Goal: Task Accomplishment & Management: Use online tool/utility

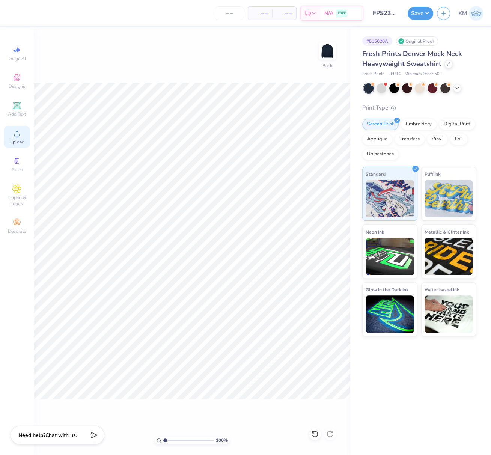
click at [16, 137] on circle at bounding box center [17, 136] width 4 height 4
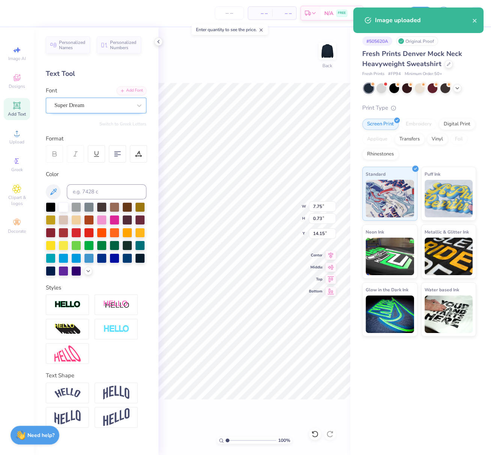
click at [96, 102] on div "Super Dream" at bounding box center [93, 106] width 79 height 12
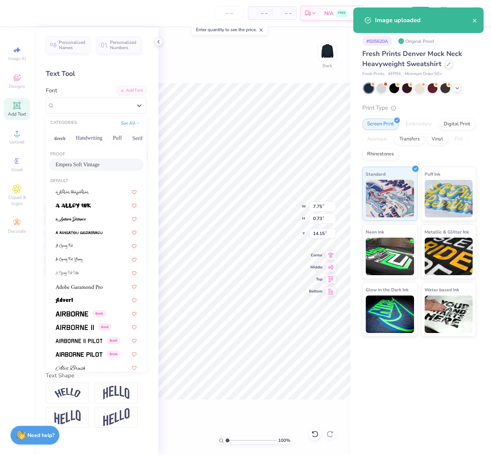
click at [79, 163] on span "Empera Soft Vintage" at bounding box center [78, 165] width 44 height 8
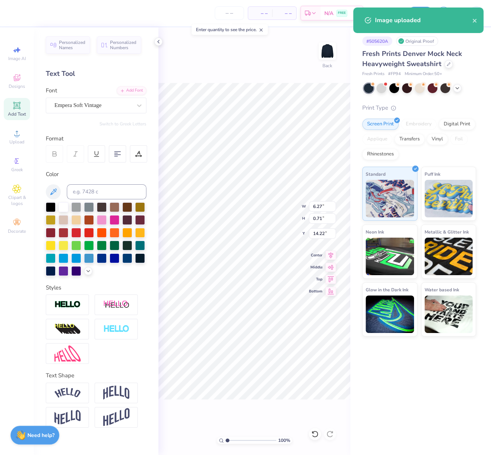
type input "6.27"
type input "0.71"
type input "14.22"
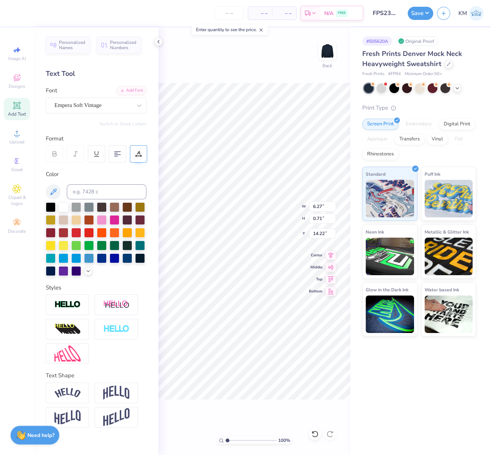
click at [136, 156] on icon at bounding box center [139, 156] width 6 height 0
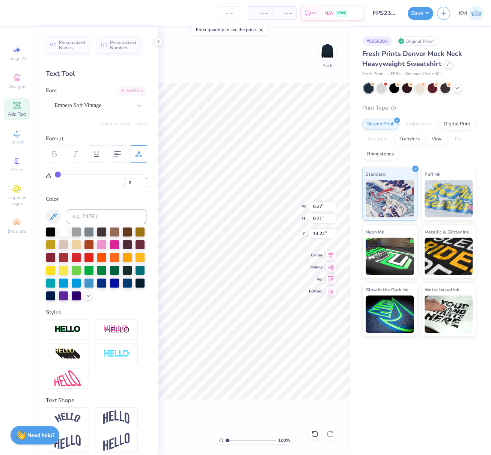
drag, startPoint x: 134, startPoint y: 180, endPoint x: 124, endPoint y: 180, distance: 9.8
click at [124, 180] on div "0" at bounding box center [101, 181] width 92 height 14
type input "69"
type input "14.96"
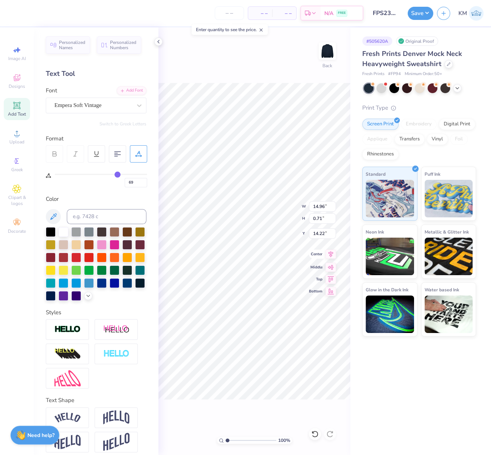
click at [331, 254] on icon at bounding box center [331, 254] width 11 height 9
drag, startPoint x: 314, startPoint y: 206, endPoint x: 320, endPoint y: 208, distance: 5.9
click at [320, 208] on input "15.00" at bounding box center [322, 206] width 27 height 11
type input "12.00"
type input "7.85"
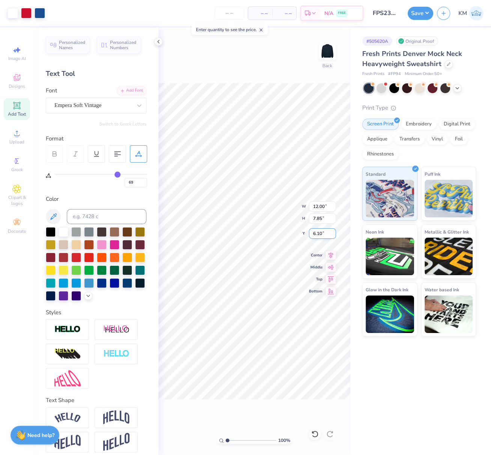
drag, startPoint x: 325, startPoint y: 232, endPoint x: 311, endPoint y: 234, distance: 14.4
click at [311, 232] on input "6.10" at bounding box center [322, 233] width 27 height 11
type input "3.00"
click at [333, 253] on icon at bounding box center [331, 254] width 5 height 6
click at [332, 255] on icon at bounding box center [331, 254] width 5 height 6
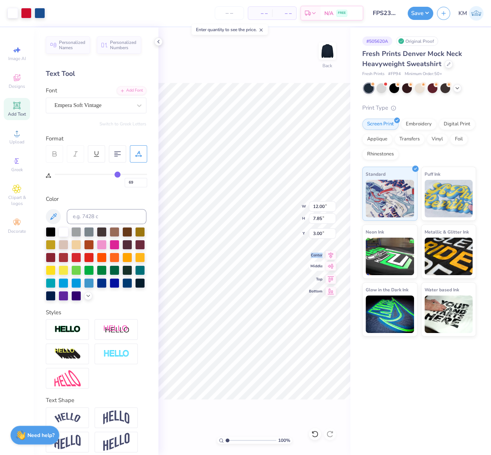
drag, startPoint x: 331, startPoint y: 254, endPoint x: 313, endPoint y: 263, distance: 20.8
click at [331, 254] on icon at bounding box center [331, 255] width 11 height 9
click at [159, 42] on polyline at bounding box center [159, 41] width 2 height 3
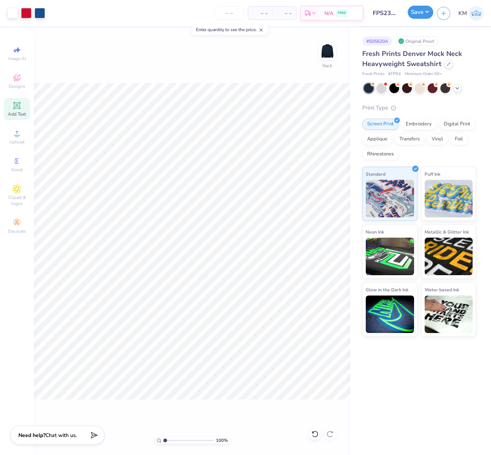
click at [420, 11] on button "Save" at bounding box center [421, 12] width 26 height 13
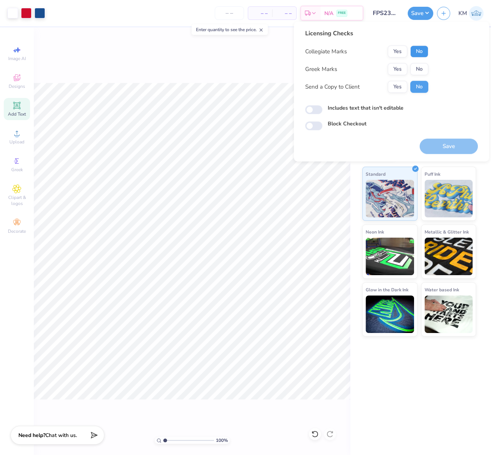
click at [420, 50] on button "No" at bounding box center [420, 51] width 18 height 12
click at [418, 68] on button "No" at bounding box center [420, 69] width 18 height 12
click at [460, 148] on button "Save" at bounding box center [449, 146] width 58 height 15
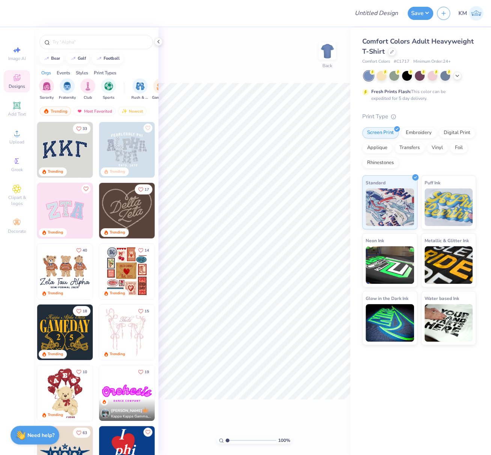
click at [159, 42] on icon at bounding box center [159, 42] width 6 height 6
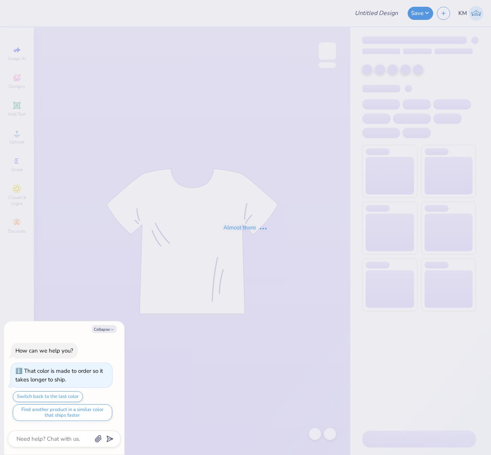
type textarea "x"
type input "FPS239213"
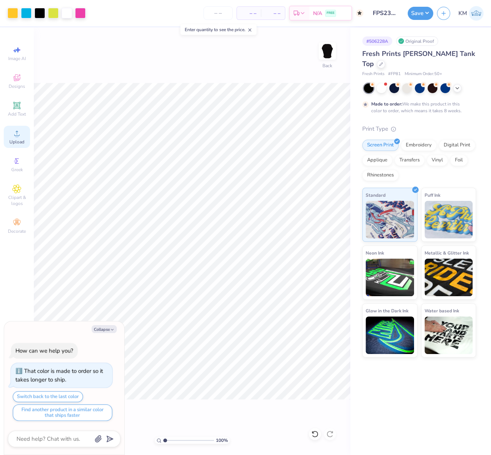
click at [15, 140] on span "Upload" at bounding box center [16, 142] width 15 height 6
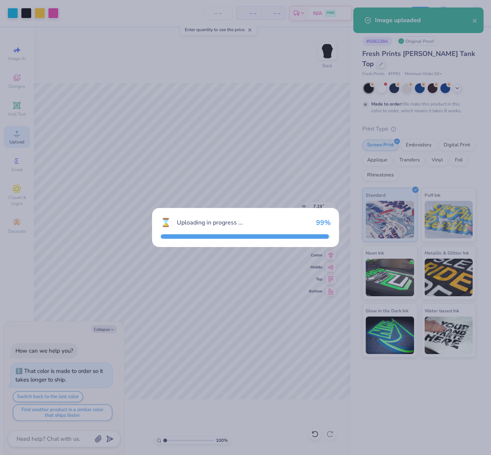
type textarea "x"
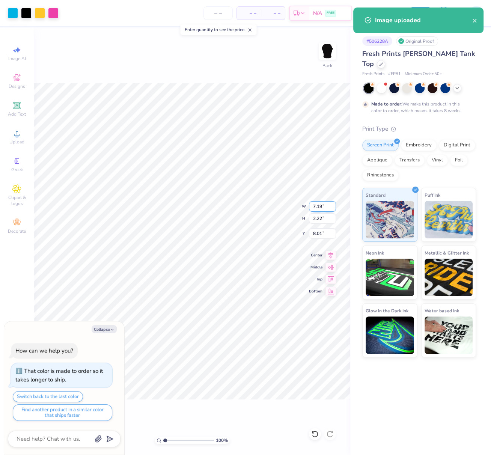
drag, startPoint x: 321, startPoint y: 207, endPoint x: 310, endPoint y: 210, distance: 11.1
click at [312, 206] on input "7.19" at bounding box center [322, 206] width 27 height 11
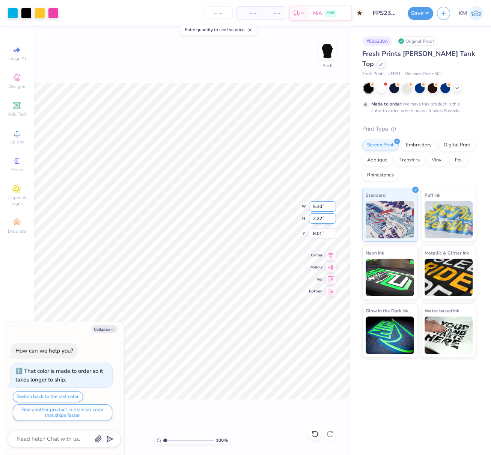
type input "5.30"
type textarea "x"
type input "1.64"
type input "8.31"
drag, startPoint x: 331, startPoint y: 253, endPoint x: 327, endPoint y: 256, distance: 4.8
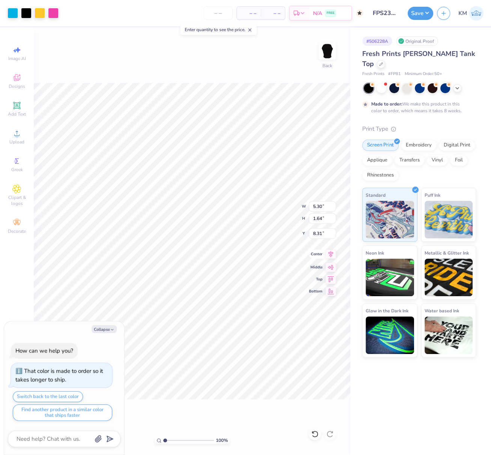
click at [331, 253] on icon at bounding box center [331, 254] width 11 height 9
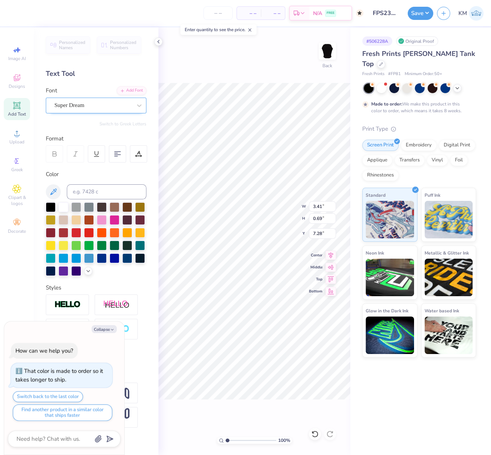
click at [81, 104] on div "Super Dream" at bounding box center [93, 106] width 79 height 12
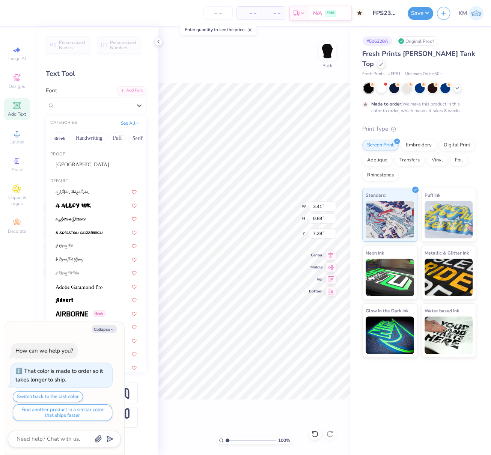
click at [74, 163] on span "Viridian College" at bounding box center [83, 165] width 54 height 8
type textarea "x"
type input "4.14"
type input "0.95"
type input "7.22"
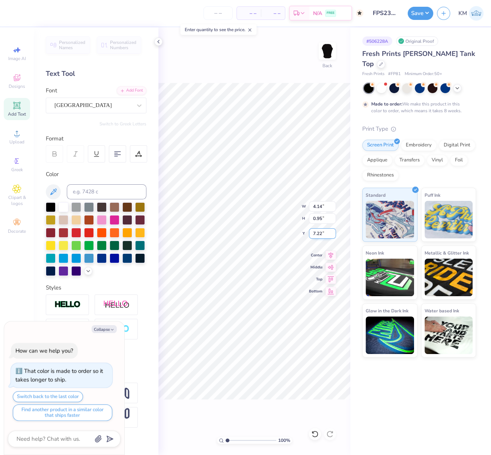
type textarea "x"
type input "7.15"
drag, startPoint x: 332, startPoint y: 254, endPoint x: 328, endPoint y: 258, distance: 5.3
click at [332, 255] on icon at bounding box center [331, 254] width 11 height 9
click at [49, 10] on div at bounding box center [53, 12] width 11 height 11
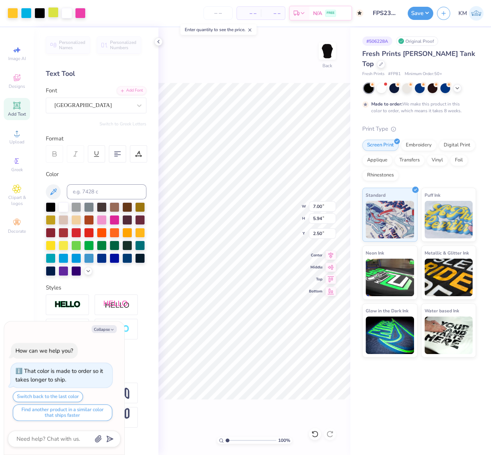
type textarea "x"
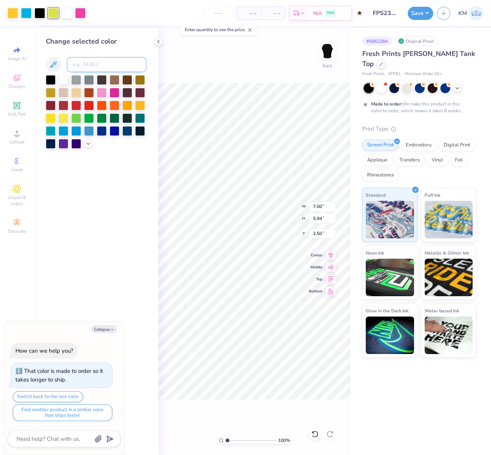
click at [88, 67] on input at bounding box center [107, 64] width 80 height 15
type input "123"
type textarea "x"
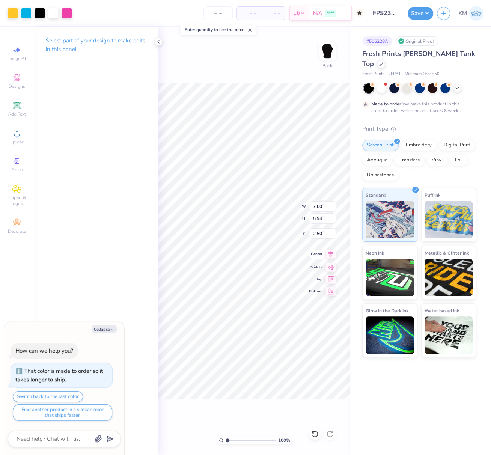
click at [333, 253] on icon at bounding box center [331, 254] width 5 height 6
click at [423, 12] on button "Save" at bounding box center [421, 12] width 26 height 13
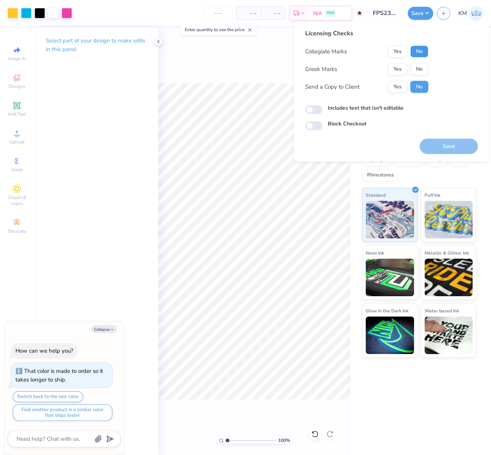
click at [419, 51] on button "No" at bounding box center [420, 51] width 18 height 12
click at [402, 71] on button "Yes" at bounding box center [398, 69] width 20 height 12
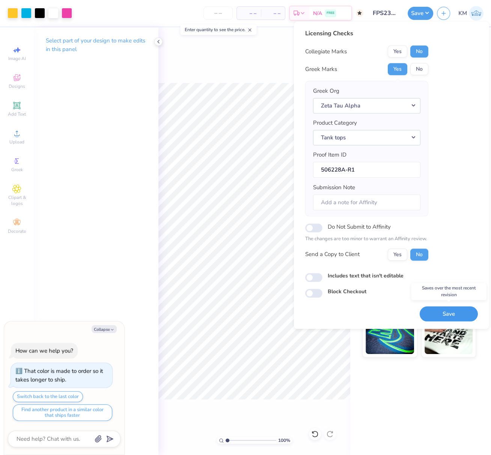
click at [435, 311] on button "Save" at bounding box center [449, 314] width 58 height 15
type textarea "x"
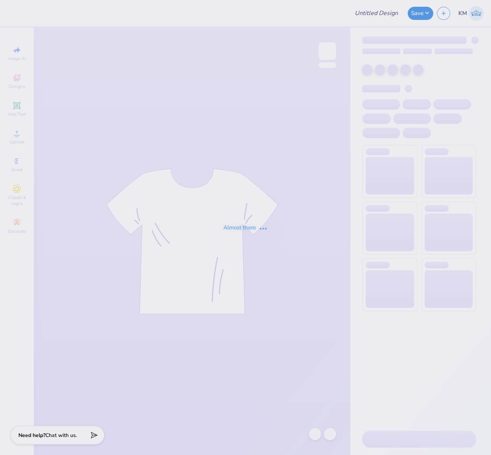
type input "FPS239214"
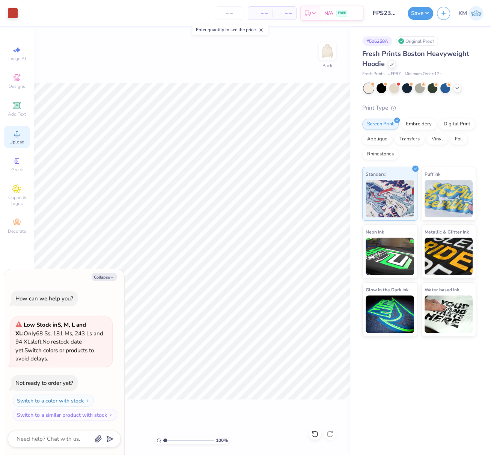
click at [20, 138] on icon at bounding box center [16, 133] width 9 height 9
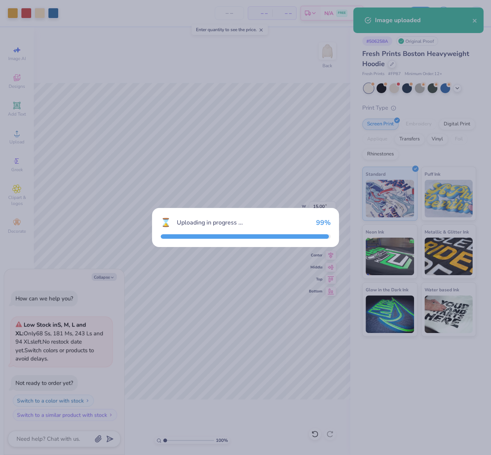
type textarea "x"
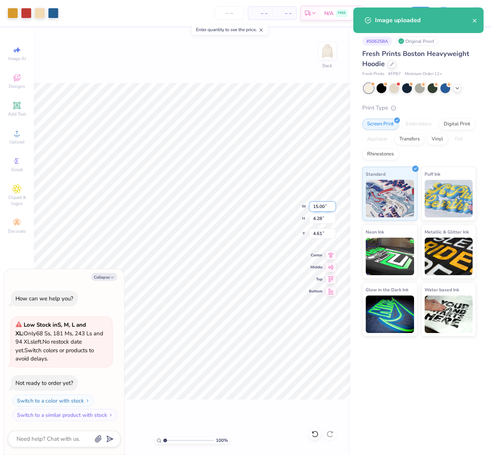
drag, startPoint x: 314, startPoint y: 207, endPoint x: 318, endPoint y: 208, distance: 3.8
click at [321, 207] on input "15.00" at bounding box center [322, 206] width 27 height 11
drag, startPoint x: 313, startPoint y: 207, endPoint x: 318, endPoint y: 209, distance: 5.2
click at [316, 207] on input "15.00" at bounding box center [322, 206] width 27 height 11
drag, startPoint x: 318, startPoint y: 207, endPoint x: 312, endPoint y: 209, distance: 6.1
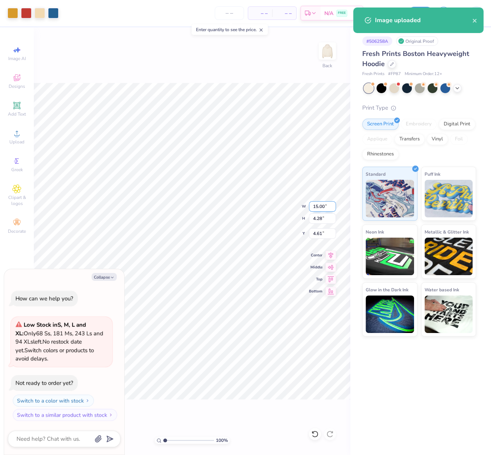
click at [312, 208] on input "15.00" at bounding box center [322, 206] width 27 height 11
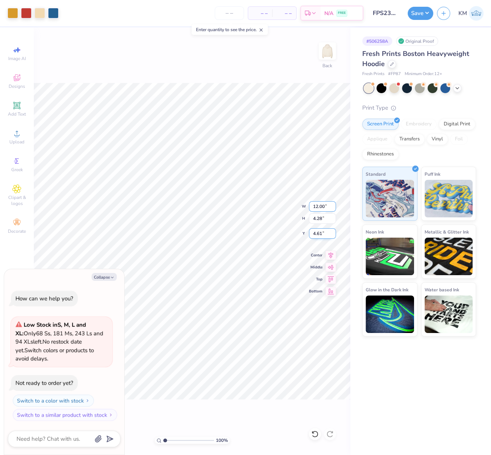
type input "12.00"
type textarea "x"
type input "3.42"
drag, startPoint x: 323, startPoint y: 234, endPoint x: 314, endPoint y: 234, distance: 9.0
click at [315, 233] on input "5.04" at bounding box center [322, 233] width 27 height 11
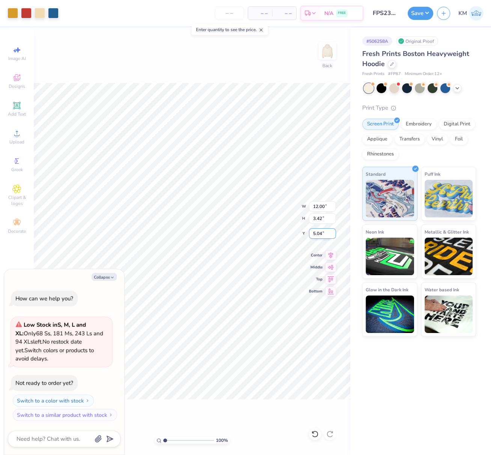
type input "5"
type input "3"
type textarea "x"
type input "3.00"
click at [331, 253] on icon at bounding box center [331, 254] width 11 height 9
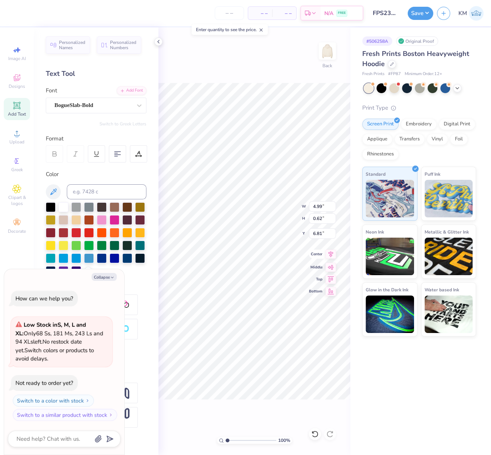
click at [334, 254] on icon at bounding box center [331, 254] width 11 height 9
click at [421, 15] on button "Save" at bounding box center [421, 12] width 26 height 13
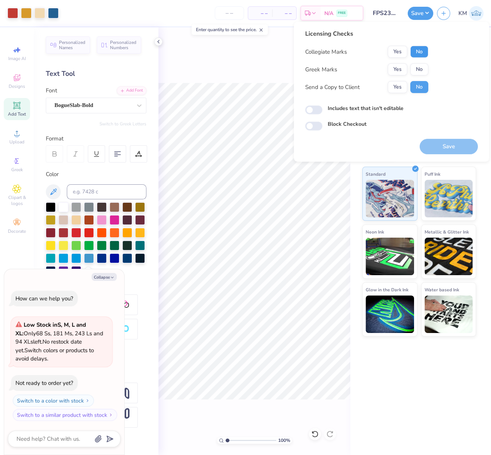
click at [419, 54] on button "No" at bounding box center [420, 52] width 18 height 12
click at [400, 70] on button "Yes" at bounding box center [398, 70] width 20 height 12
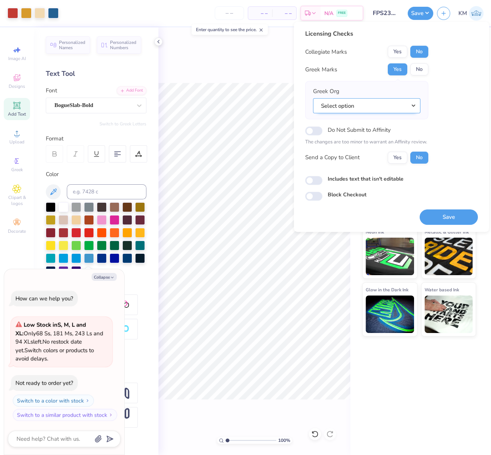
click at [413, 105] on button "Select option" at bounding box center [366, 105] width 107 height 15
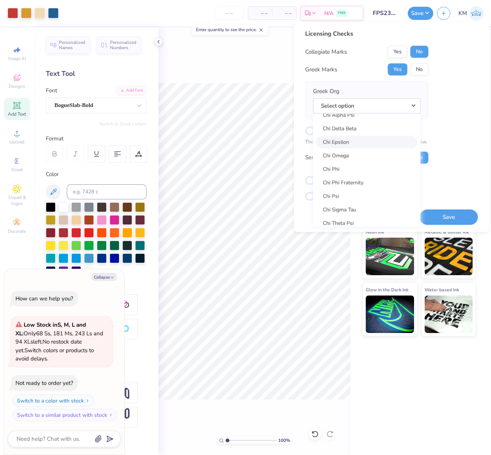
scroll to position [1363, 0]
click at [348, 166] on link "Chi Omega" at bounding box center [366, 166] width 101 height 12
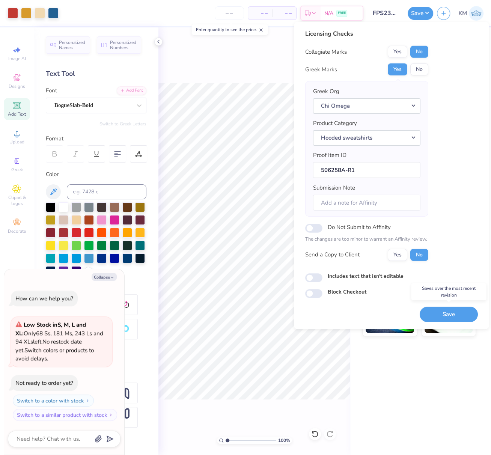
drag, startPoint x: 452, startPoint y: 315, endPoint x: 434, endPoint y: 307, distance: 20.4
click at [453, 315] on button "Save" at bounding box center [449, 314] width 58 height 15
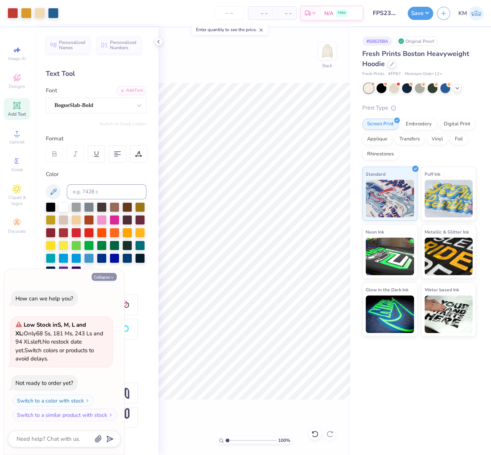
click at [99, 277] on button "Collapse" at bounding box center [104, 277] width 25 height 8
type textarea "x"
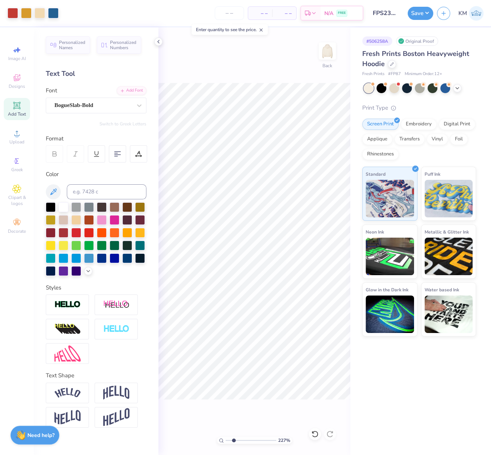
drag, startPoint x: 230, startPoint y: 439, endPoint x: 240, endPoint y: 443, distance: 10.8
click at [240, 443] on input "range" at bounding box center [251, 440] width 51 height 7
click at [243, 442] on input "range" at bounding box center [251, 440] width 51 height 7
type input "1"
drag, startPoint x: 230, startPoint y: 442, endPoint x: 188, endPoint y: 427, distance: 45.0
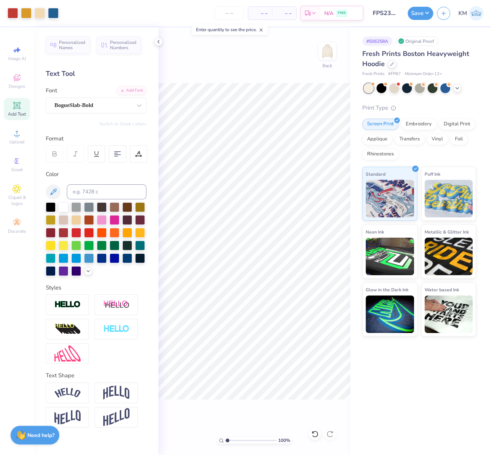
click at [192, 428] on div "100 % Back" at bounding box center [255, 241] width 192 height 428
